Goal: Transaction & Acquisition: Register for event/course

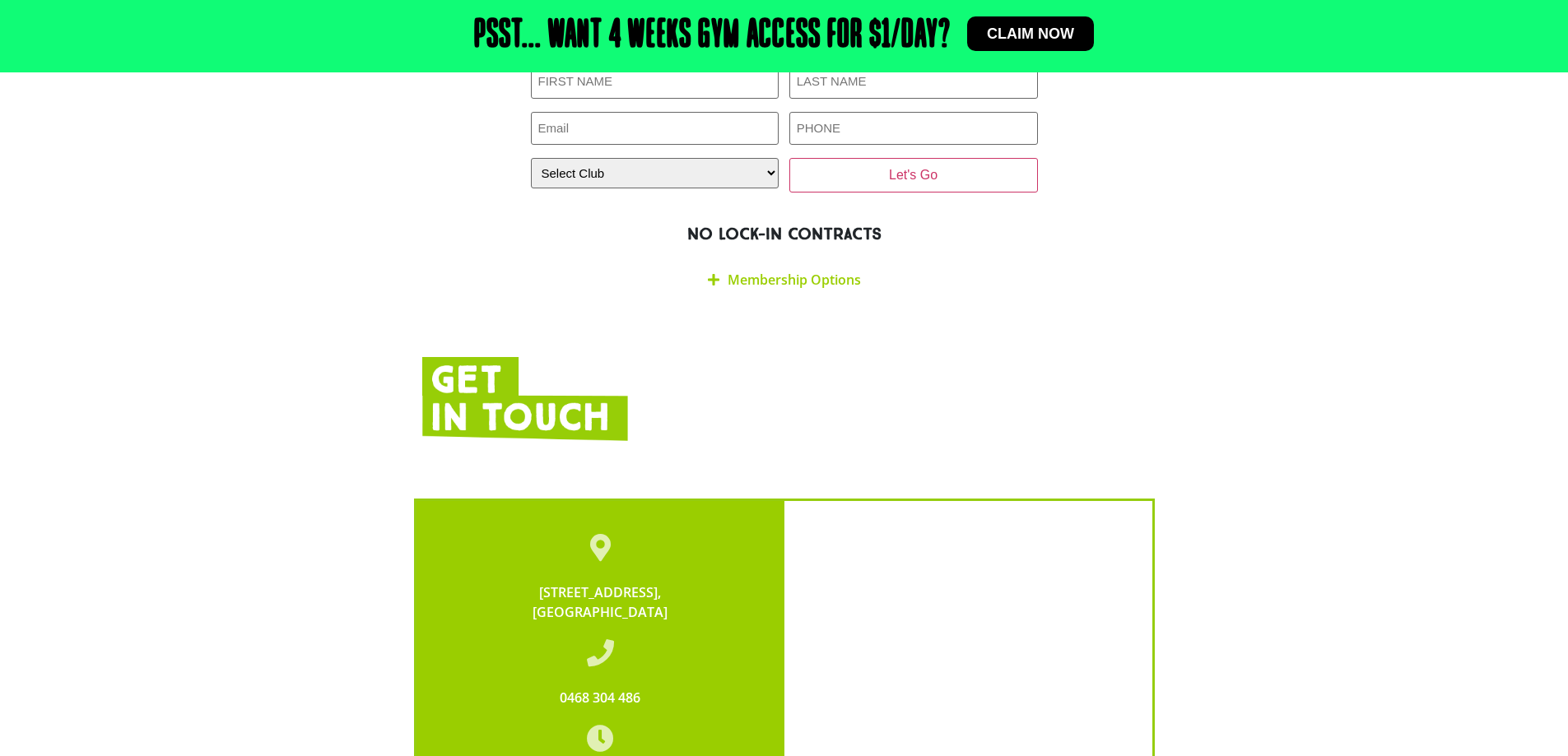
scroll to position [2962, 0]
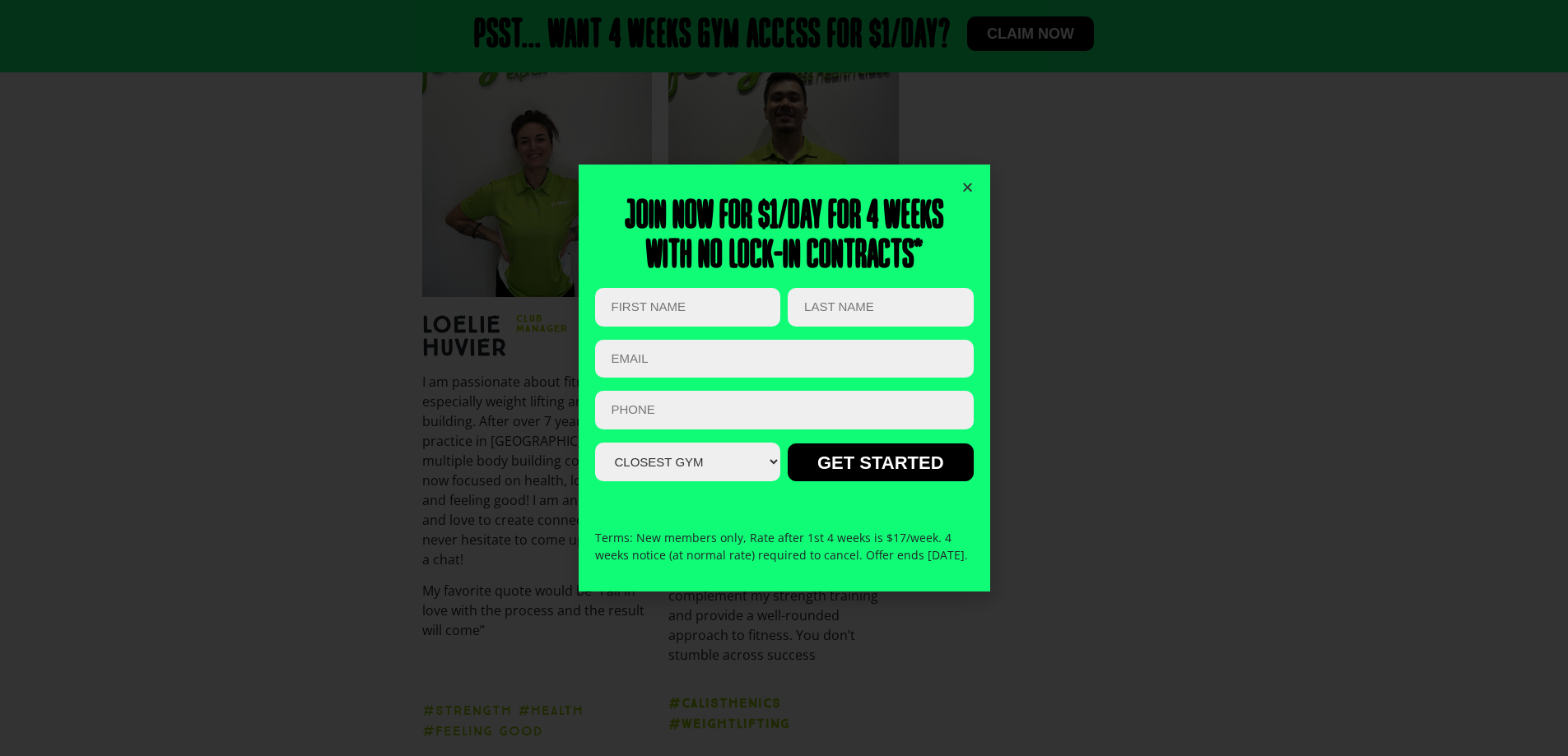
click at [968, 181] on icon "Close" at bounding box center [967, 187] width 12 height 12
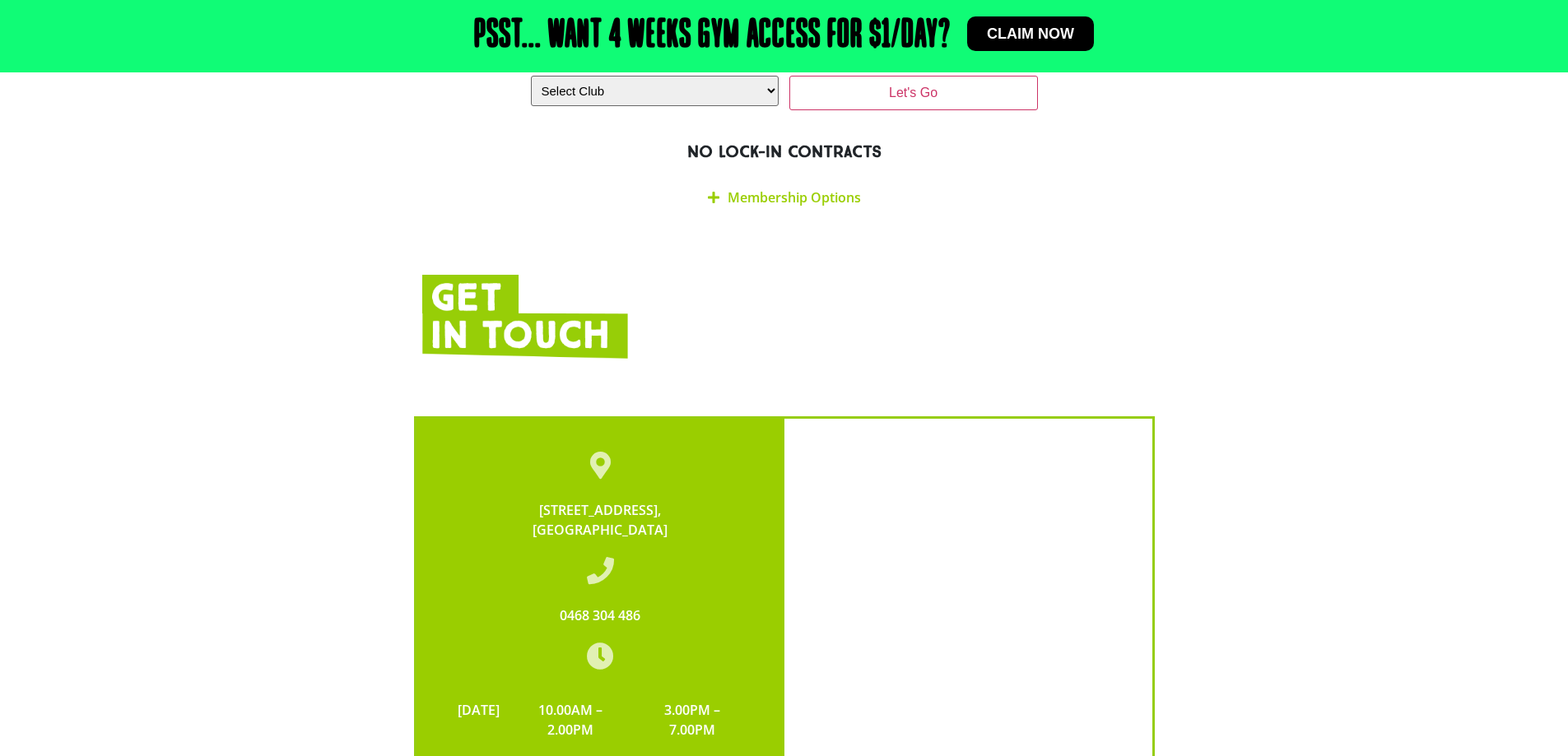
scroll to position [3044, 0]
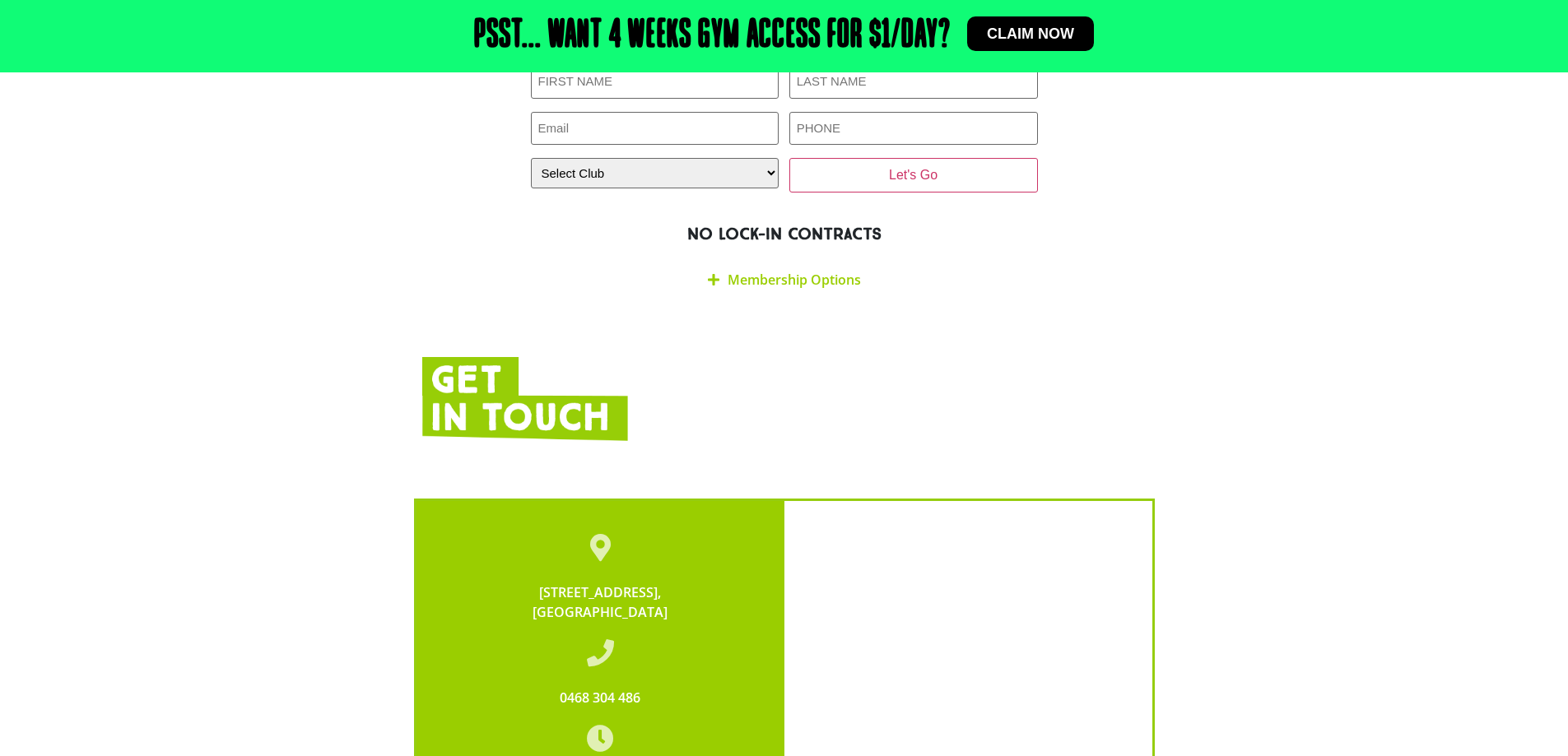
click at [804, 271] on link "Membership Options" at bounding box center [793, 280] width 133 height 18
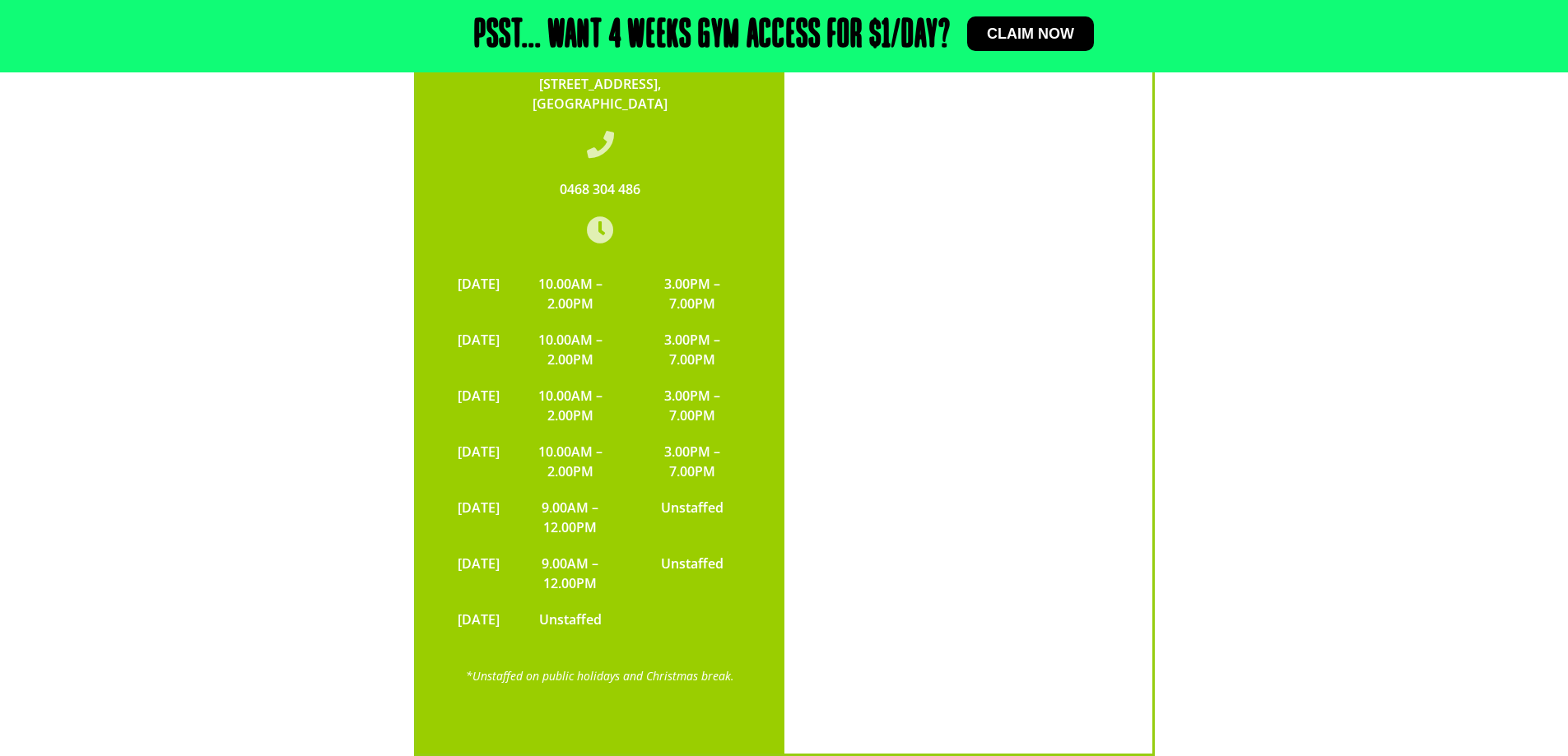
scroll to position [4014, 0]
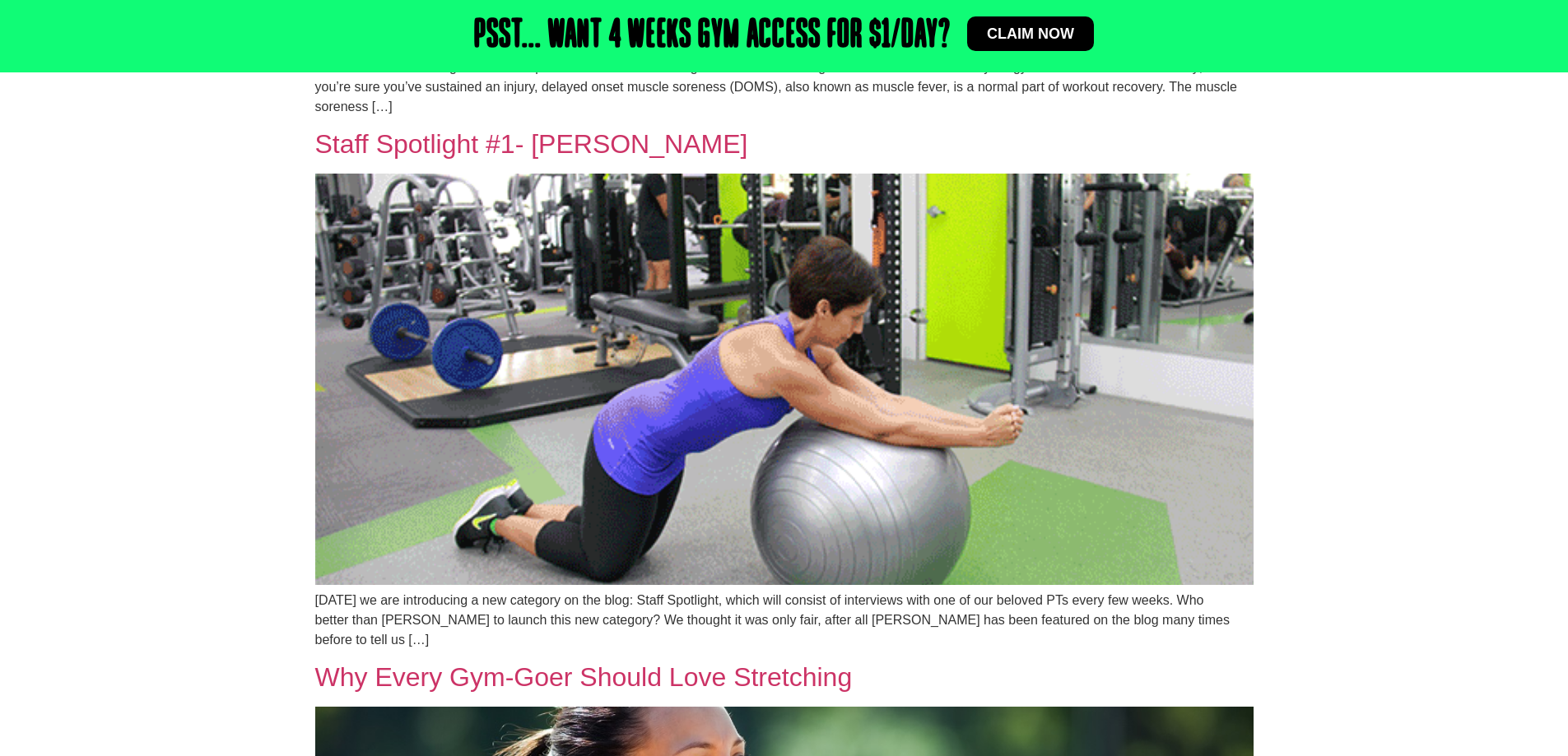
scroll to position [576, 0]
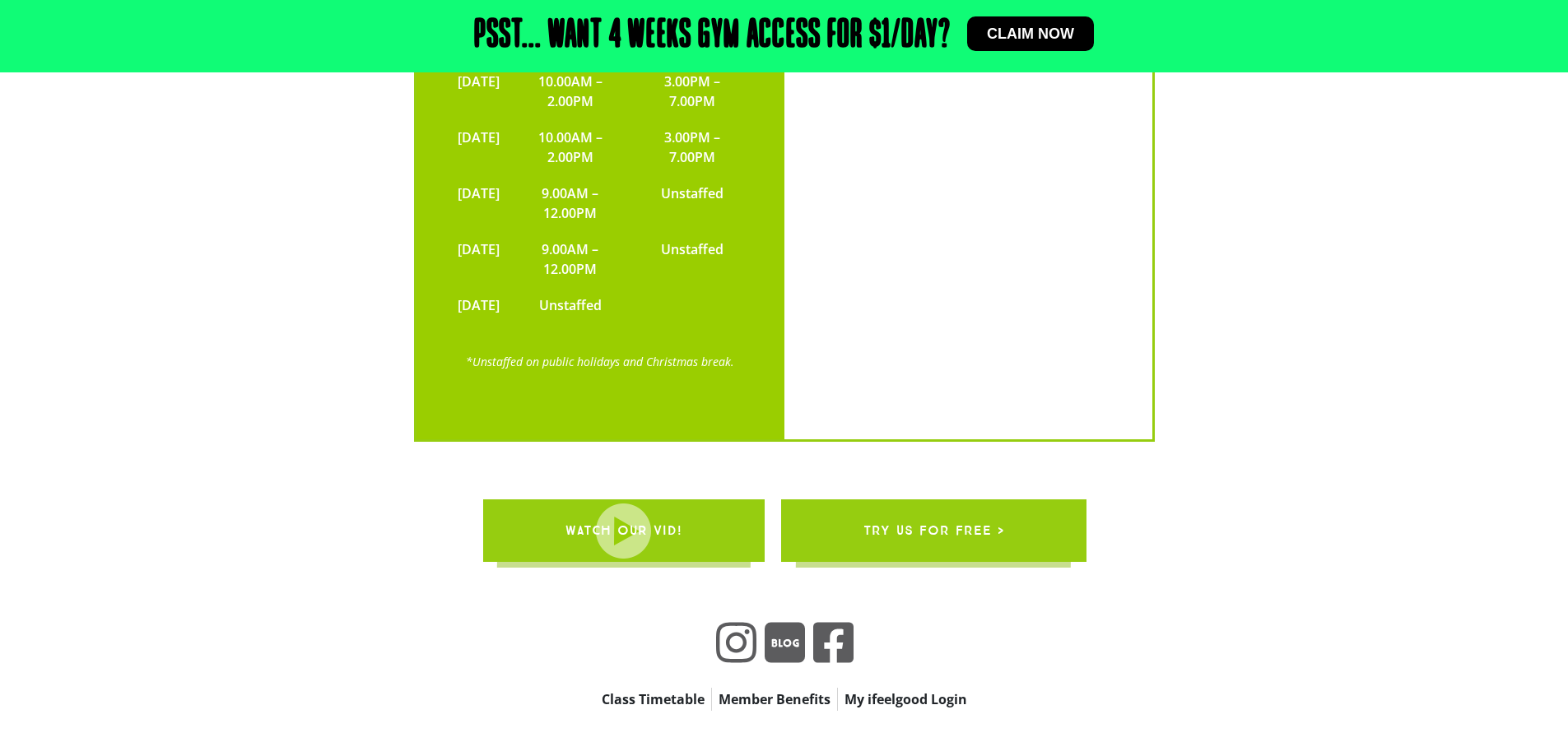
scroll to position [3881, 0]
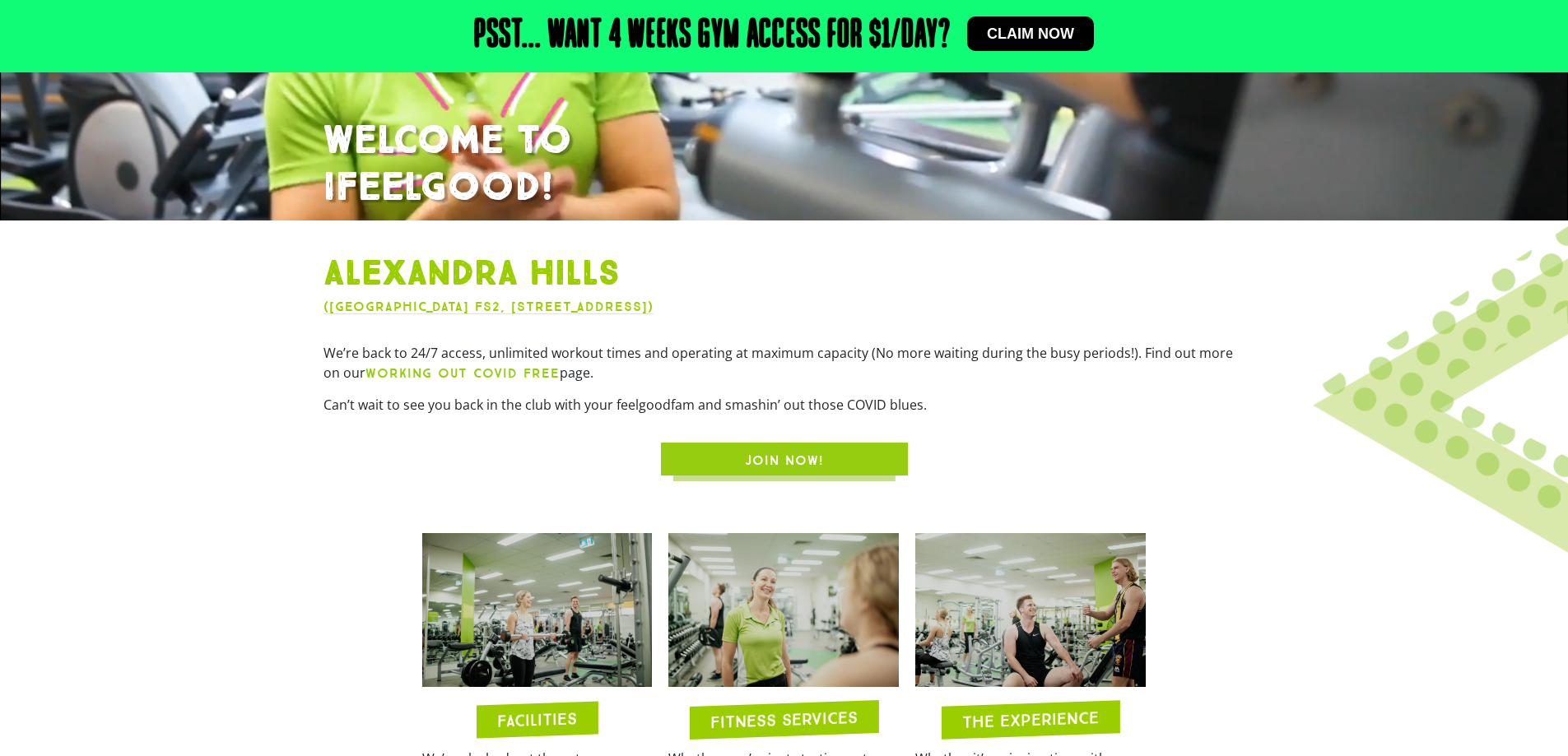
scroll to position [329, 0]
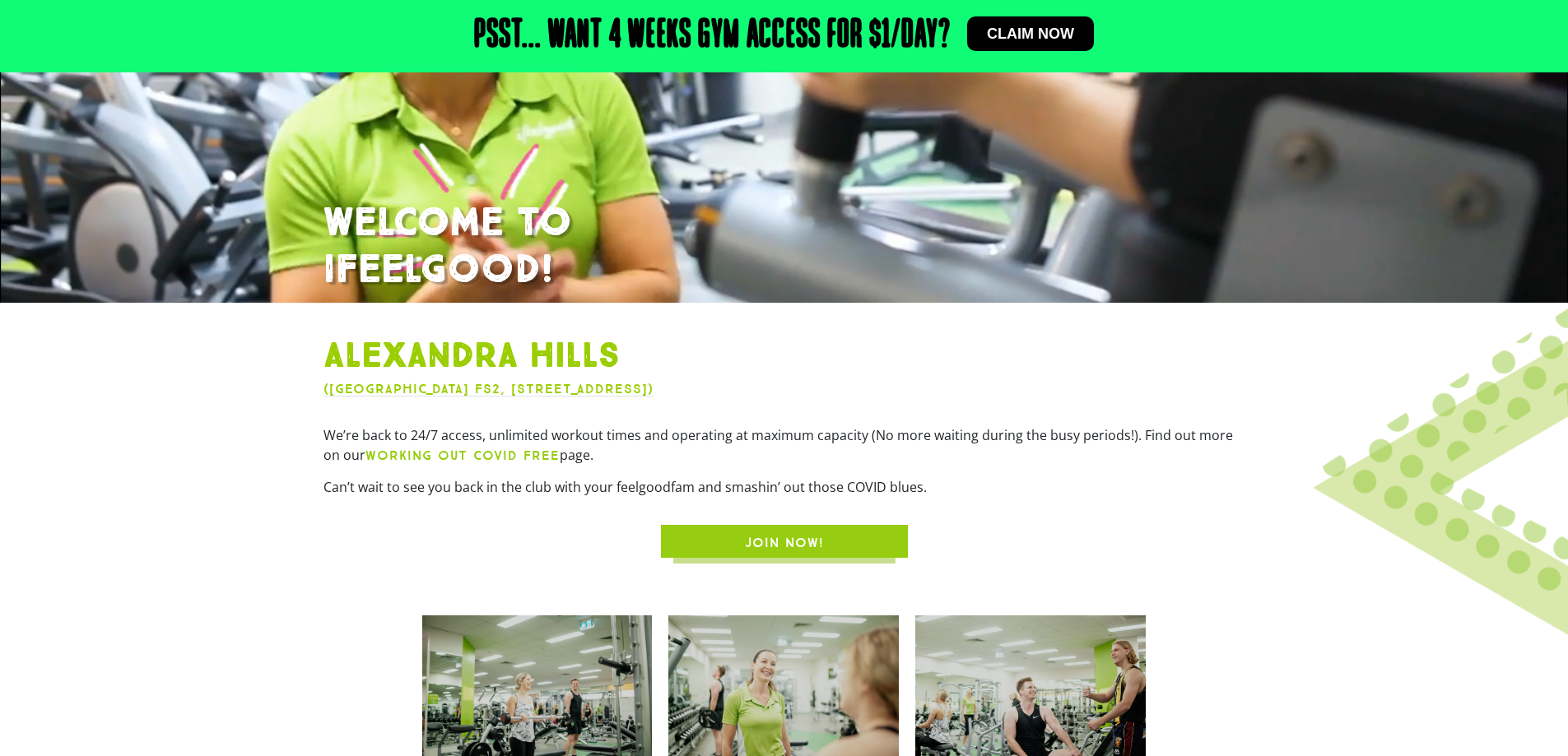
click at [739, 536] on span "JOIN NOW!" at bounding box center [784, 543] width 168 height 20
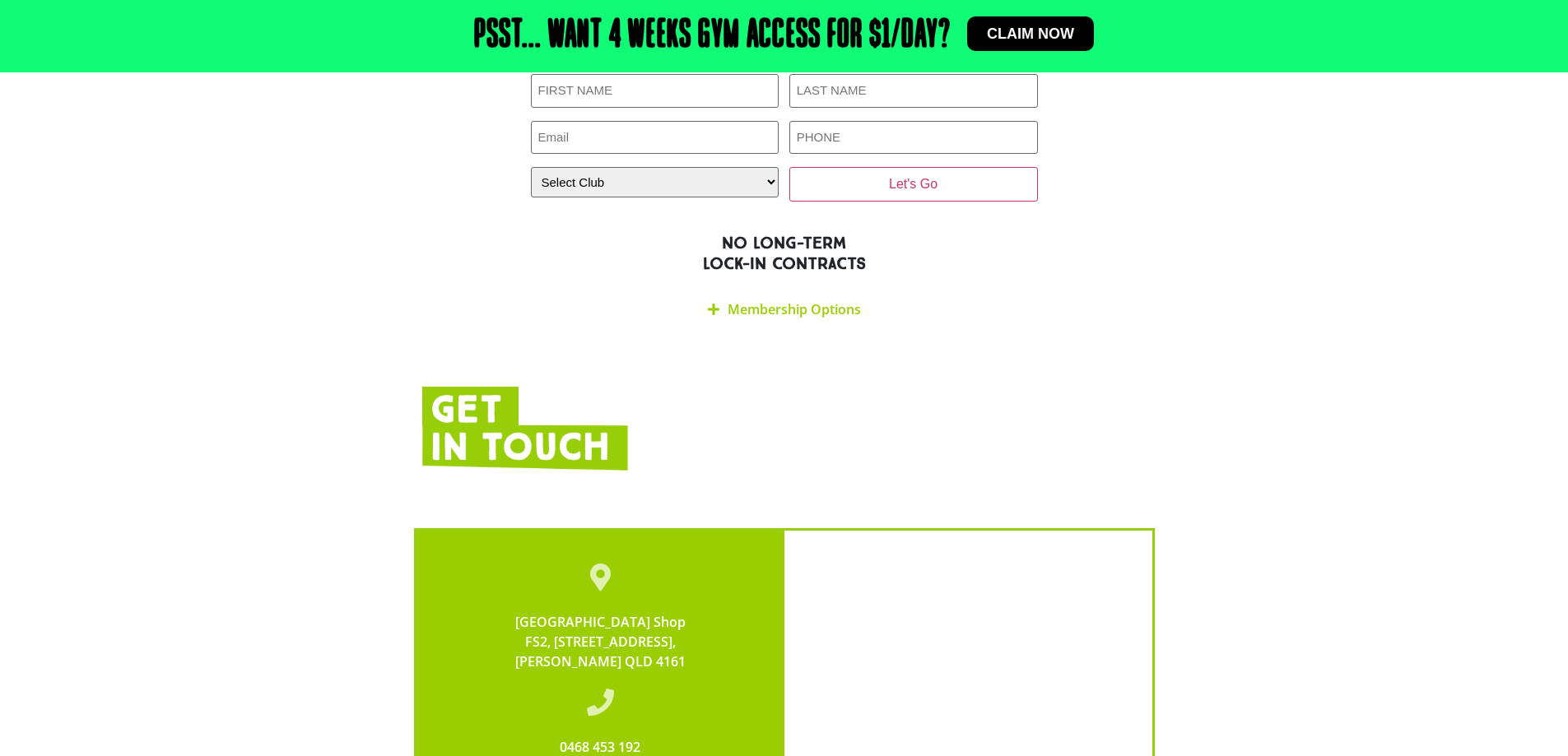
scroll to position [2166, 0]
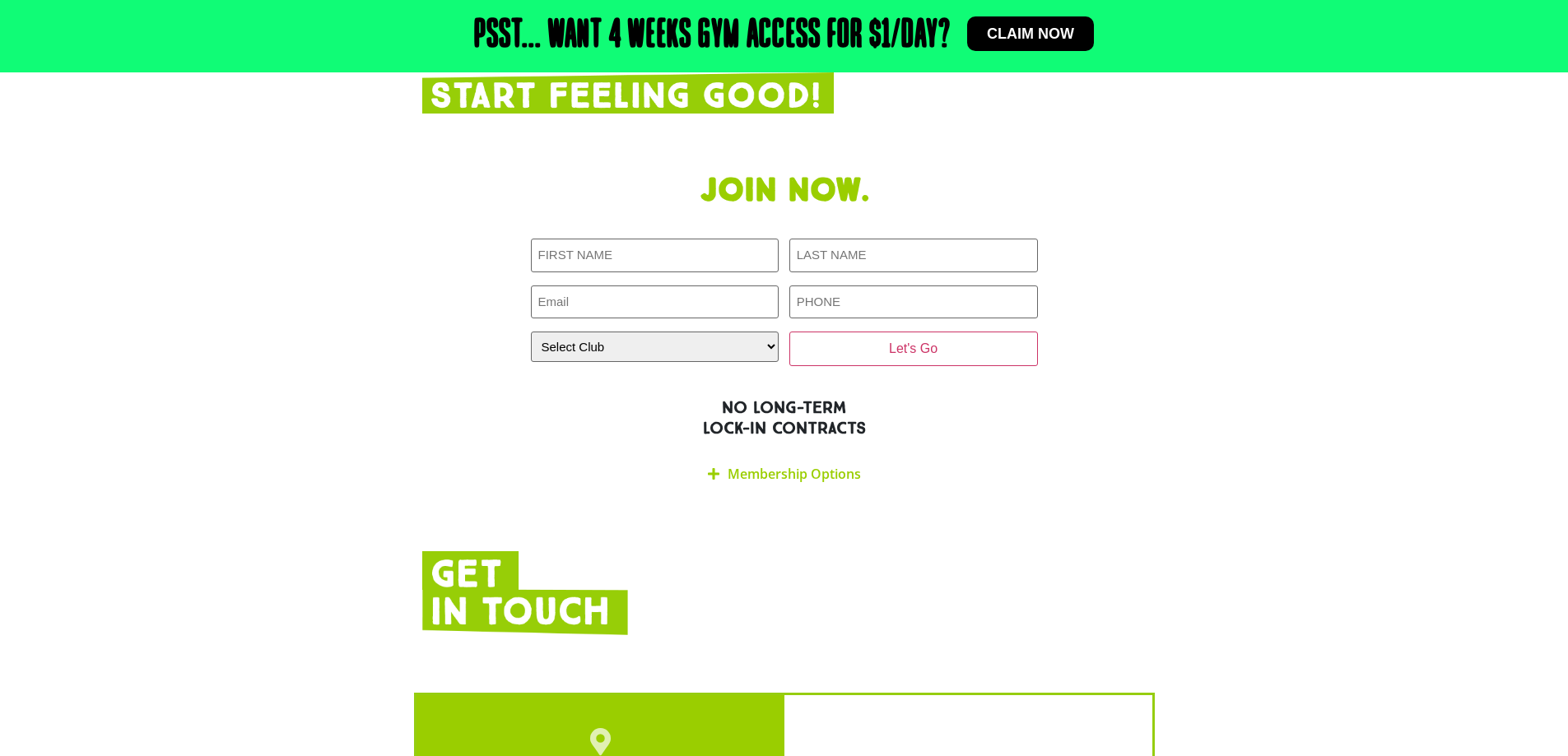
click at [770, 465] on link "Membership Options" at bounding box center [793, 474] width 133 height 18
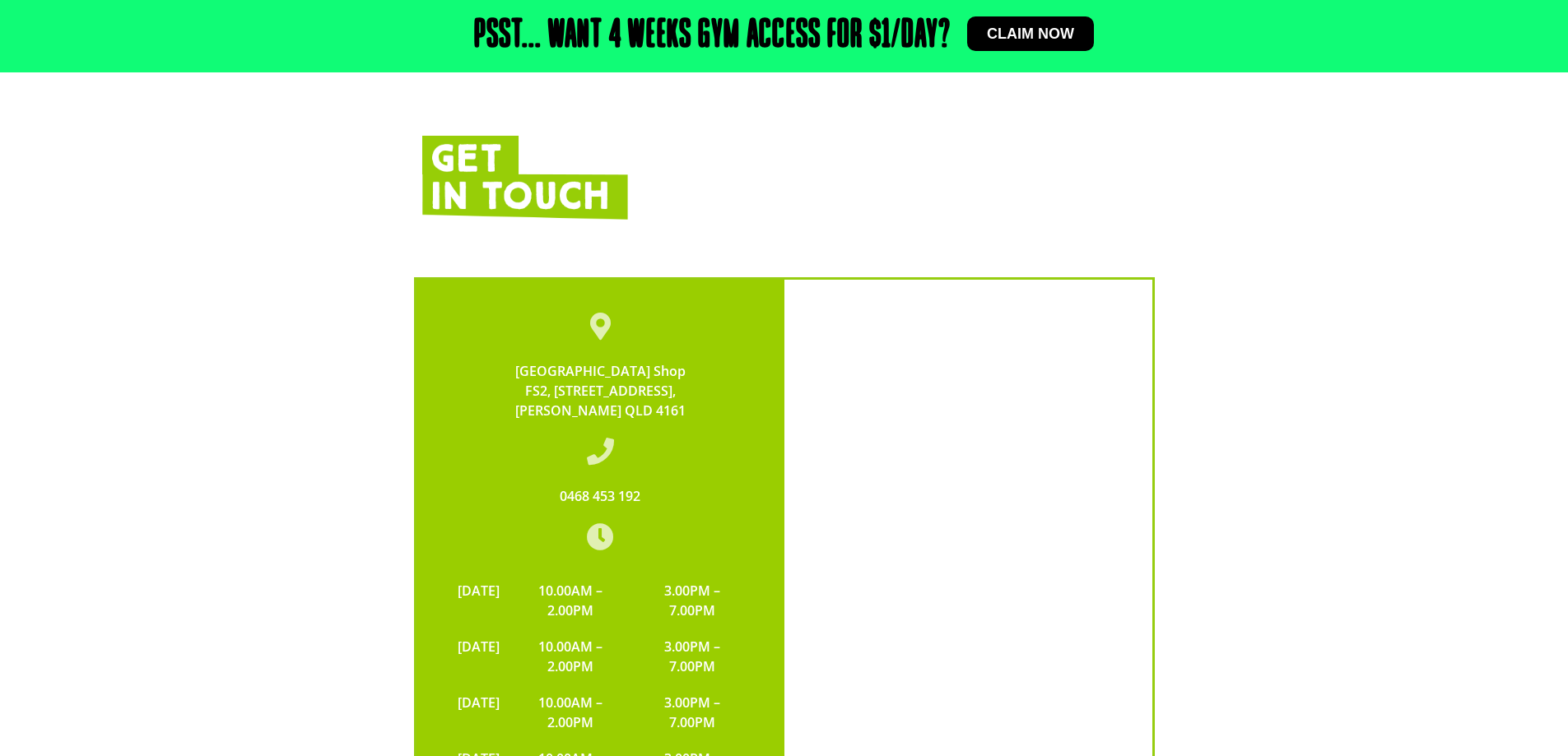
scroll to position [2880, 0]
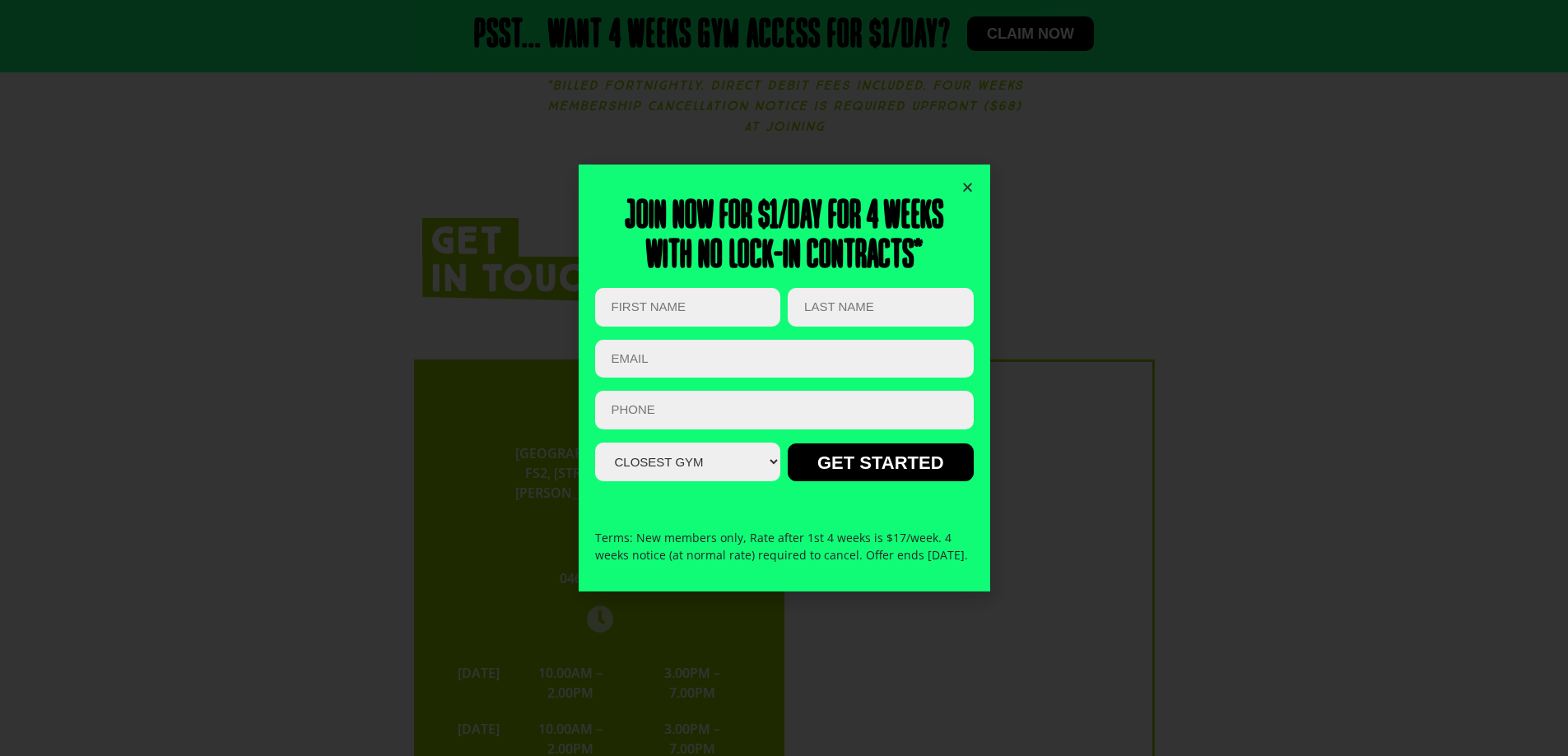
click at [966, 181] on icon "Close" at bounding box center [967, 187] width 12 height 12
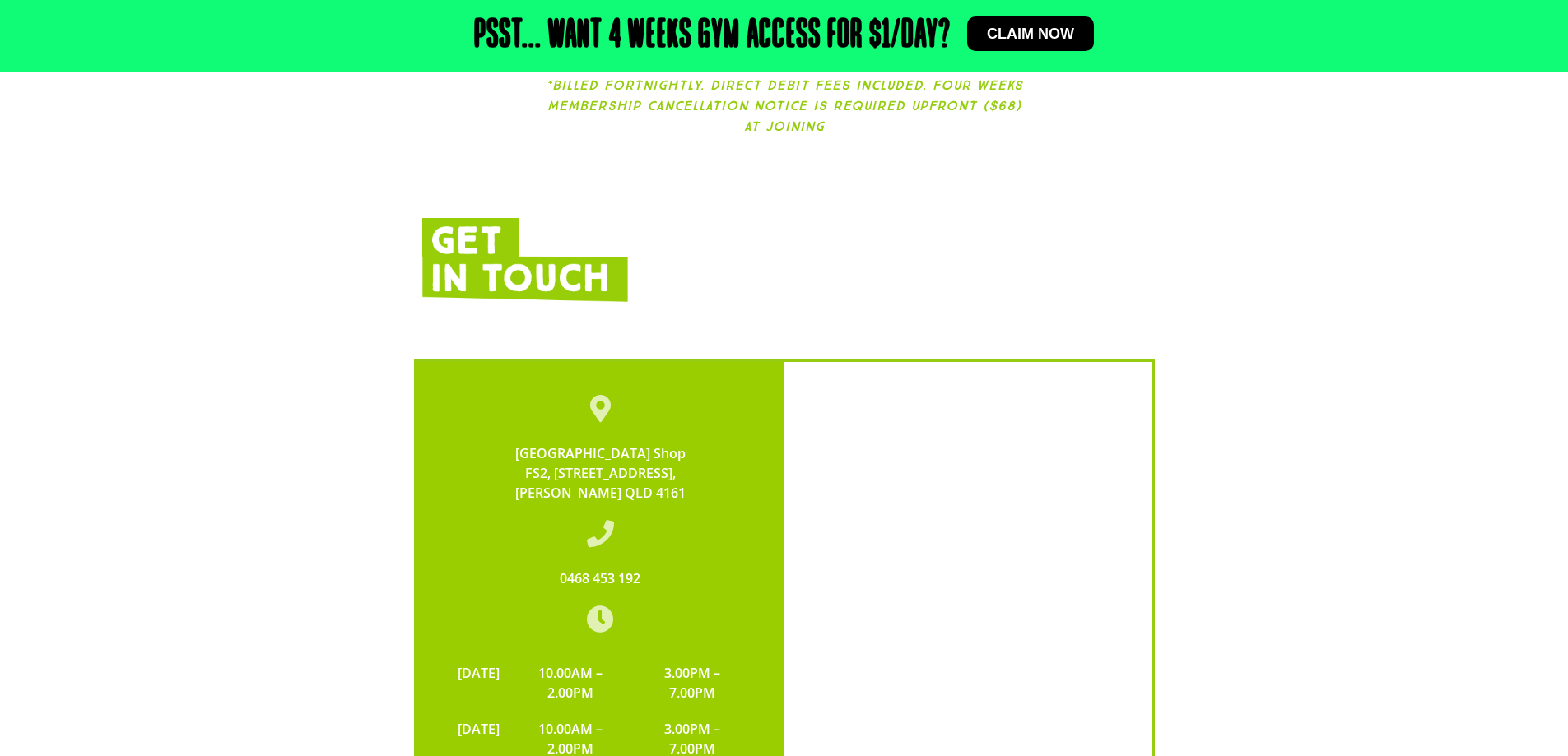
drag, startPoint x: 479, startPoint y: 424, endPoint x: 707, endPoint y: 464, distance: 231.5
click at [707, 464] on div "Alexandra Hills Shopping Centre Shop FS2, 71 Cambridge Drive, Alexandra Hills Q…" at bounding box center [600, 474] width 302 height 59
copy link "Alexandra Hills Shopping Centre Shop FS2, 71 Cambridge Drive, Alexandra Hills Q…"
